Goal: Task Accomplishment & Management: Complete application form

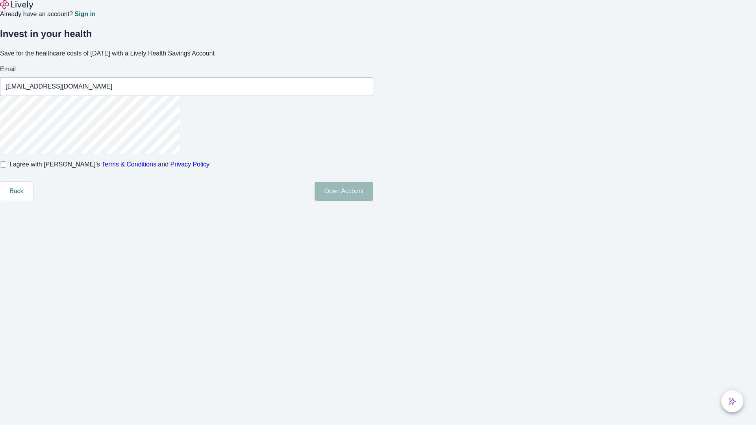
click at [6, 168] on input "I agree with Lively’s Terms & Conditions and Privacy Policy" at bounding box center [3, 165] width 6 height 6
checkbox input "true"
click at [373, 201] on button "Open Account" at bounding box center [344, 191] width 59 height 19
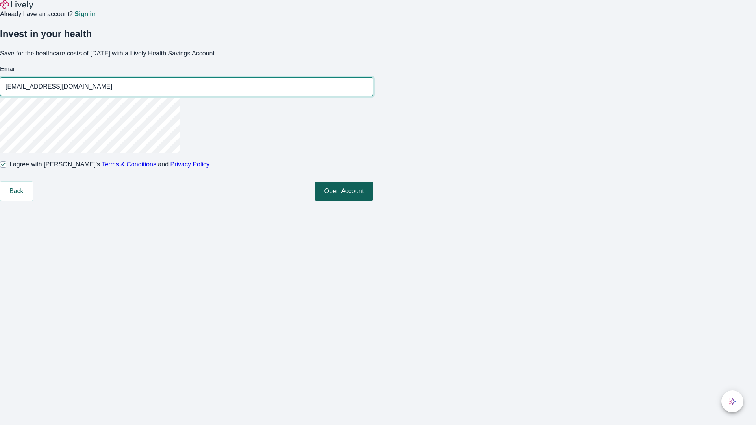
type input "[EMAIL_ADDRESS][DOMAIN_NAME]"
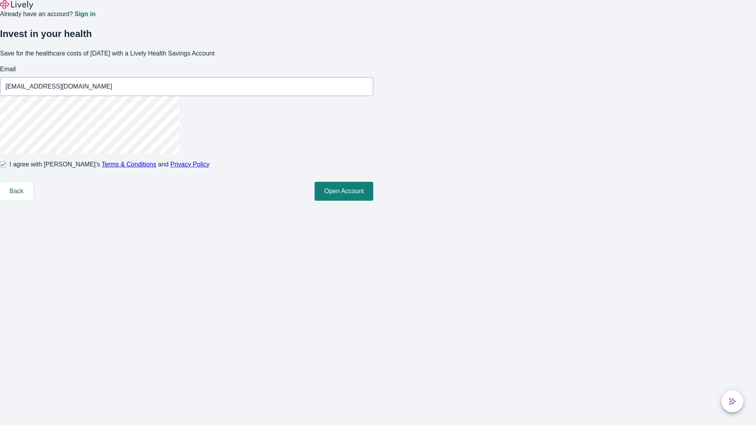
click at [6, 168] on input "I agree with Lively’s Terms & Conditions and Privacy Policy" at bounding box center [3, 165] width 6 height 6
checkbox input "false"
type input "[EMAIL_ADDRESS][DOMAIN_NAME]"
click at [6, 168] on input "I agree with Lively’s Terms & Conditions and Privacy Policy" at bounding box center [3, 165] width 6 height 6
checkbox input "true"
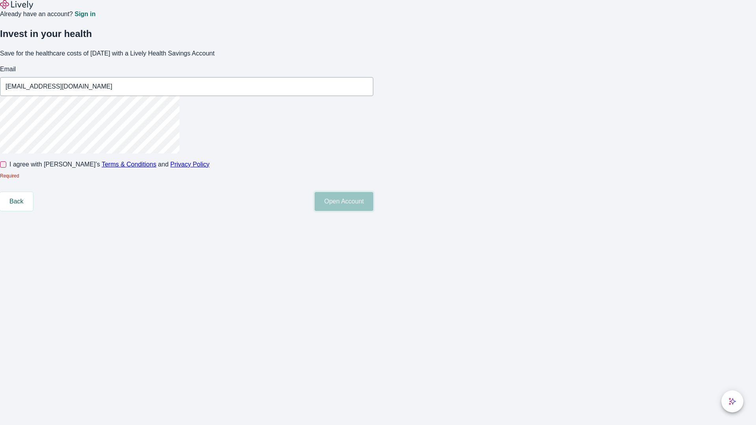
click at [373, 211] on button "Open Account" at bounding box center [344, 201] width 59 height 19
